Goal: Task Accomplishment & Management: Use online tool/utility

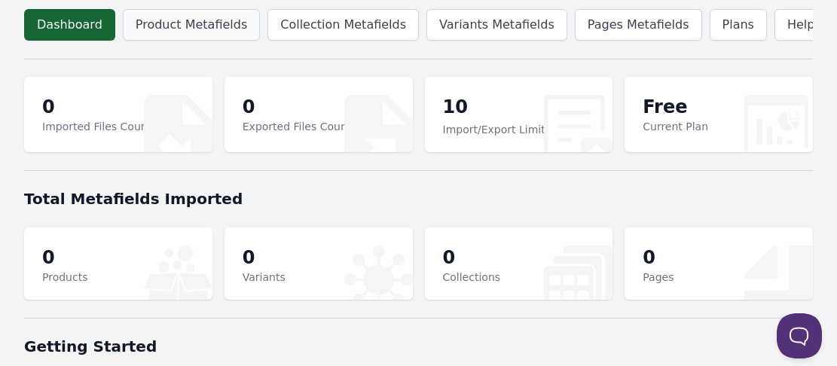
click at [166, 32] on link "Product Metafields" at bounding box center [191, 25] width 137 height 32
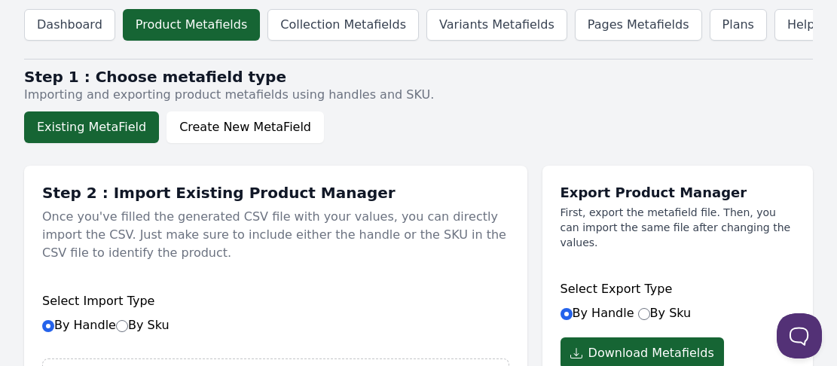
click at [98, 121] on button "Existing MetaField" at bounding box center [91, 127] width 135 height 32
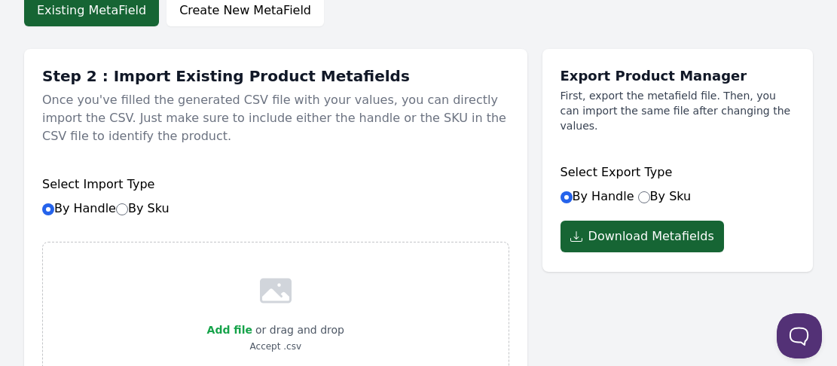
scroll to position [118, 0]
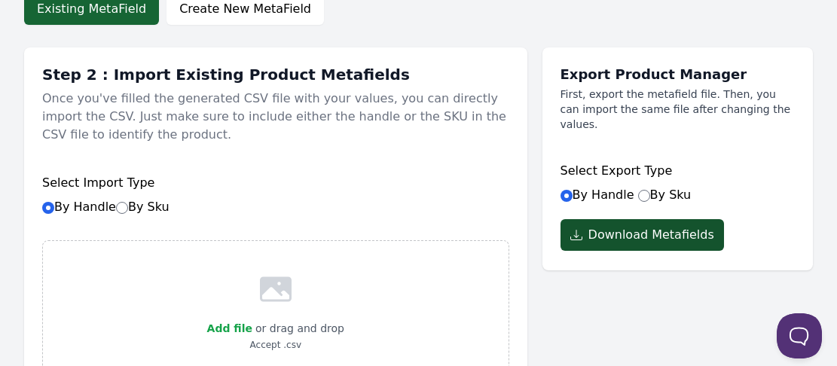
click at [583, 229] on icon "button" at bounding box center [579, 238] width 18 height 18
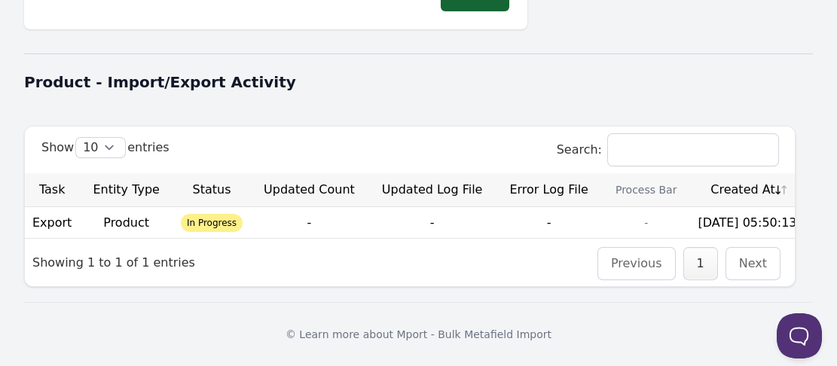
scroll to position [0, 0]
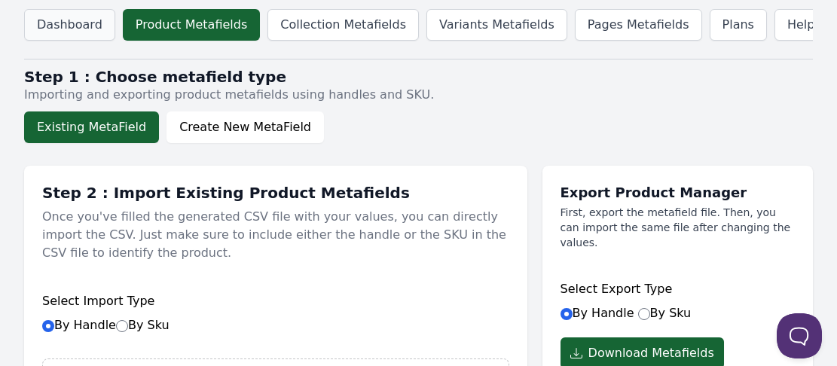
click at [72, 34] on link "Dashboard" at bounding box center [69, 25] width 91 height 32
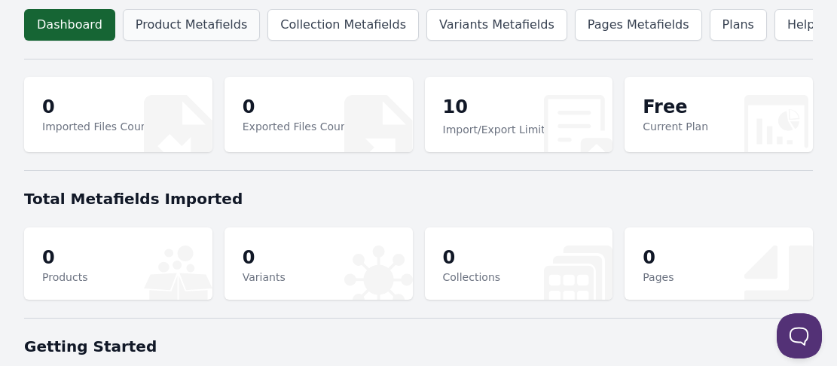
click at [154, 36] on link "Product Metafields" at bounding box center [191, 25] width 137 height 32
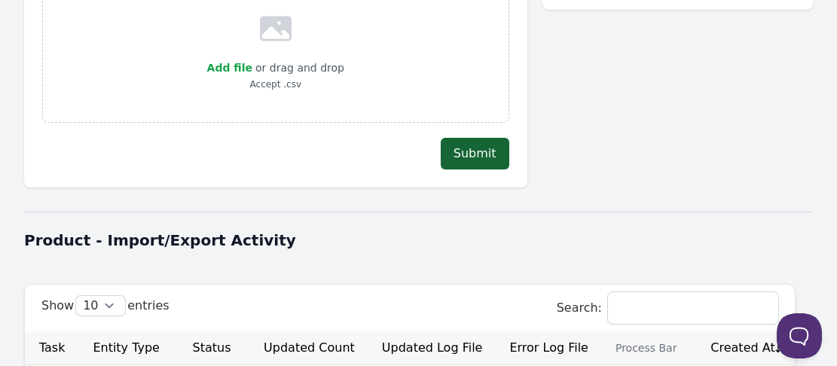
scroll to position [537, 0]
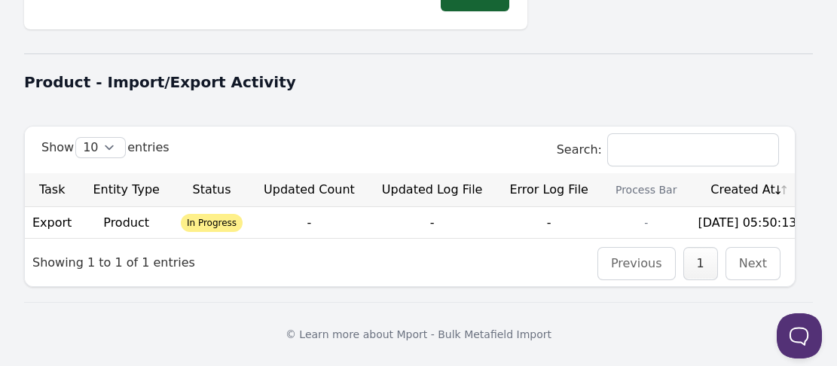
drag, startPoint x: 706, startPoint y: 221, endPoint x: 770, endPoint y: 218, distance: 64.1
click at [770, 218] on td "[DATE] 05:50:13" at bounding box center [747, 222] width 114 height 31
click at [772, 190] on th "Created At" at bounding box center [747, 190] width 114 height 34
